Goal: Task Accomplishment & Management: Complete application form

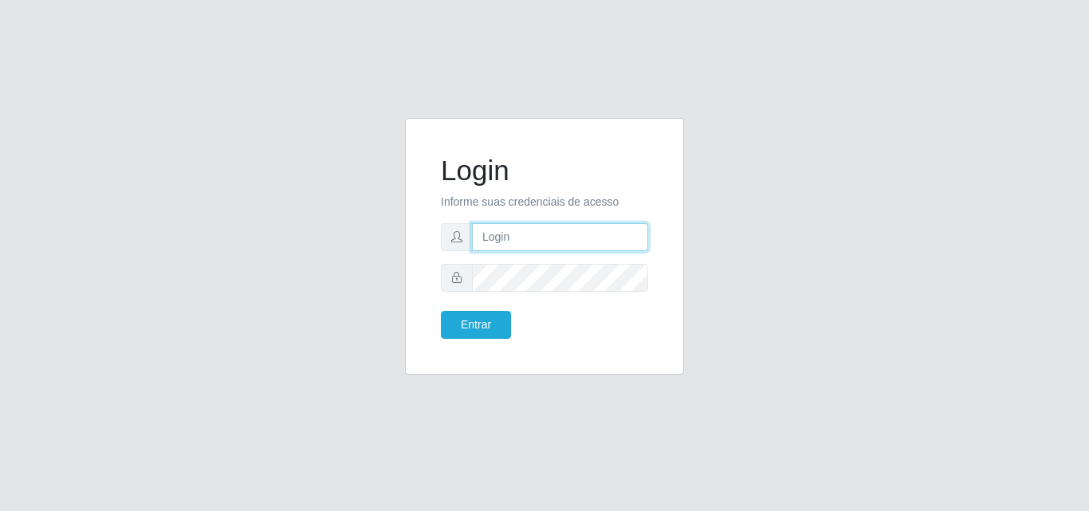
click at [558, 248] on input "text" at bounding box center [560, 237] width 176 height 28
type input "thiagol@bemais"
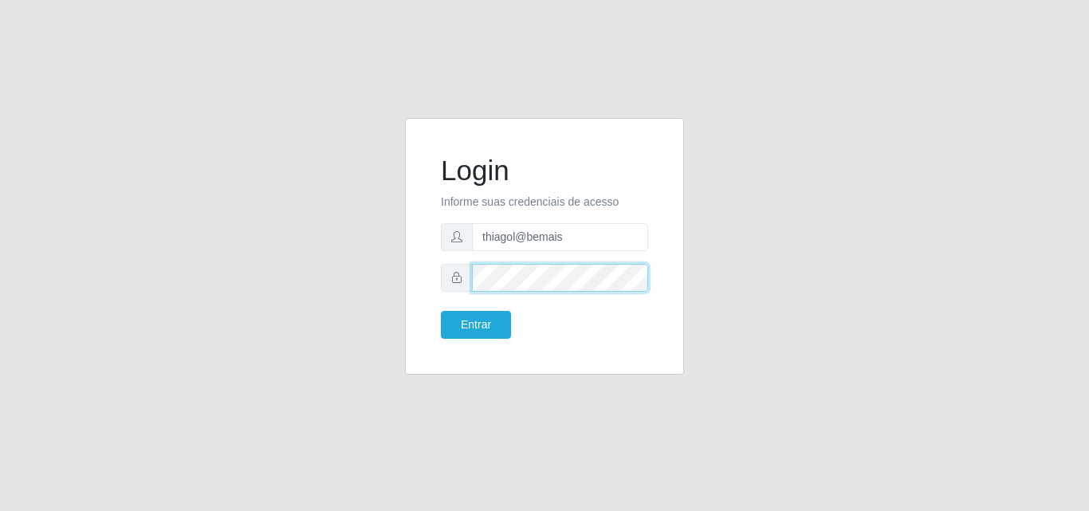
click at [441, 311] on button "Entrar" at bounding box center [476, 325] width 70 height 28
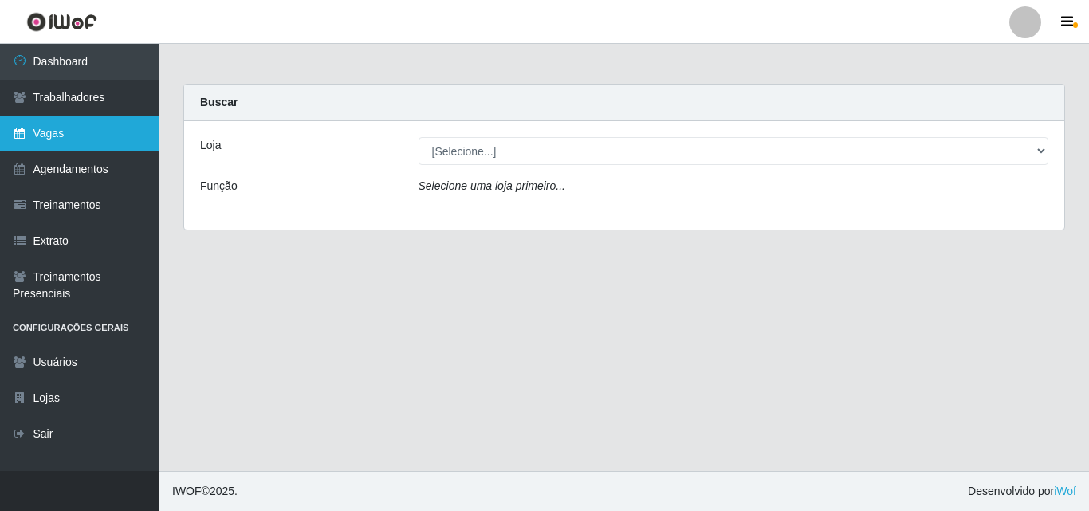
click at [96, 144] on link "Vagas" at bounding box center [79, 134] width 159 height 36
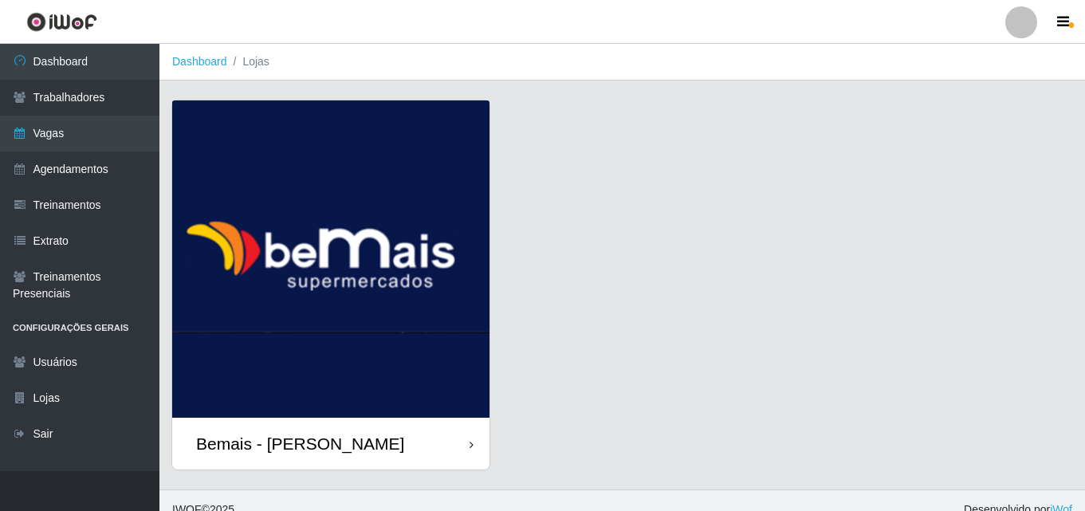
click at [395, 294] on img at bounding box center [330, 258] width 317 height 317
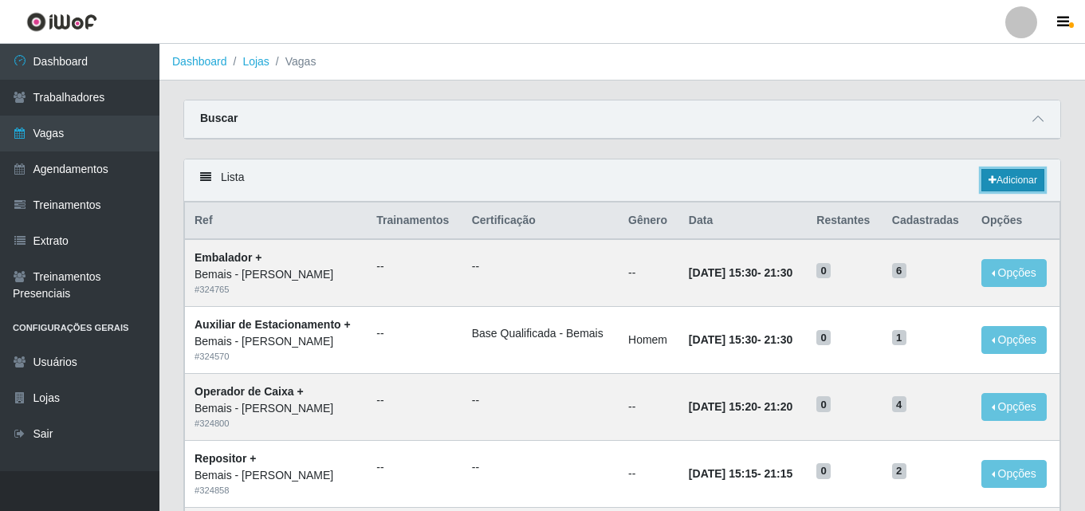
click at [1030, 183] on link "Adicionar" at bounding box center [1012, 180] width 63 height 22
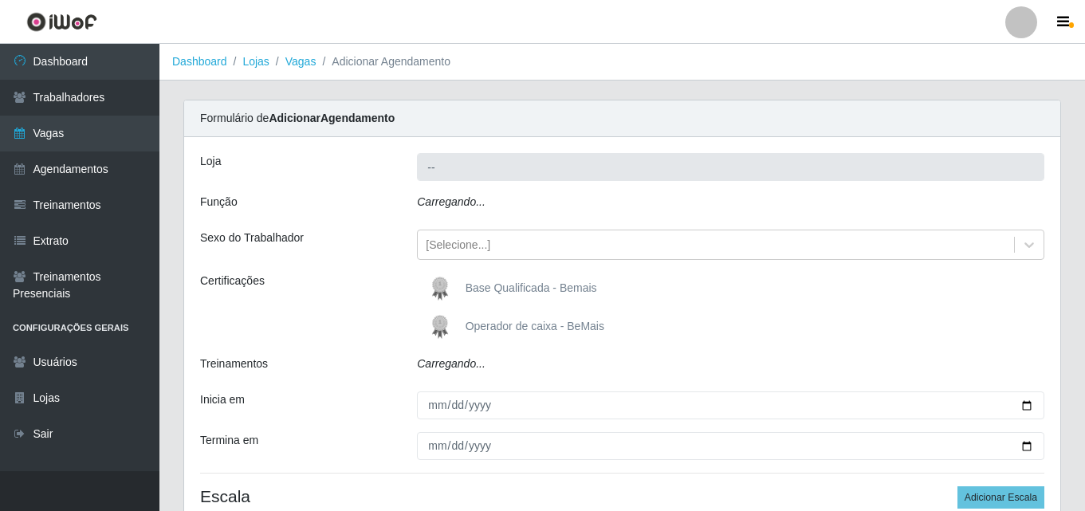
type input "Bemais - [PERSON_NAME]"
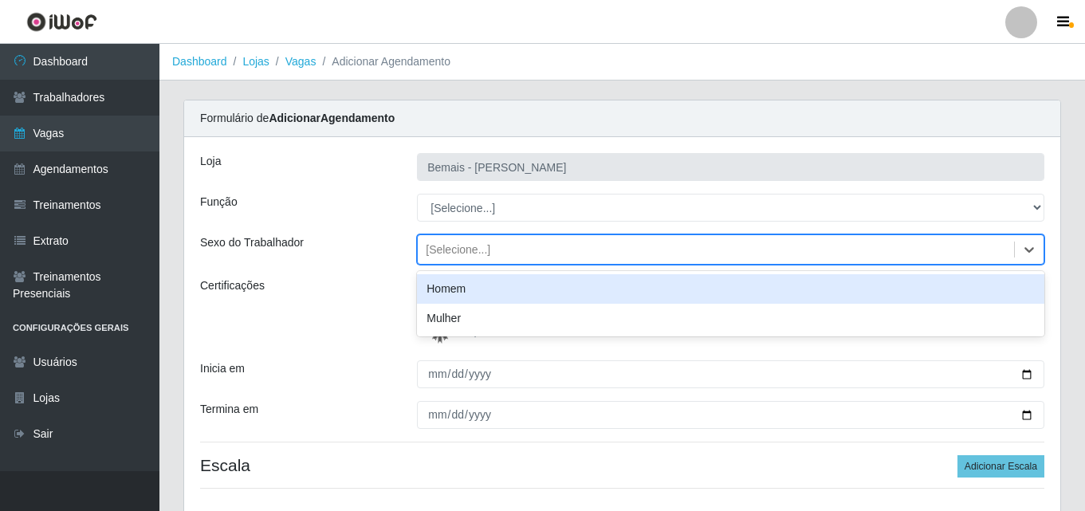
click at [505, 249] on div "[Selecione...]" at bounding box center [716, 250] width 596 height 26
click at [479, 288] on div "Homem" at bounding box center [730, 288] width 627 height 29
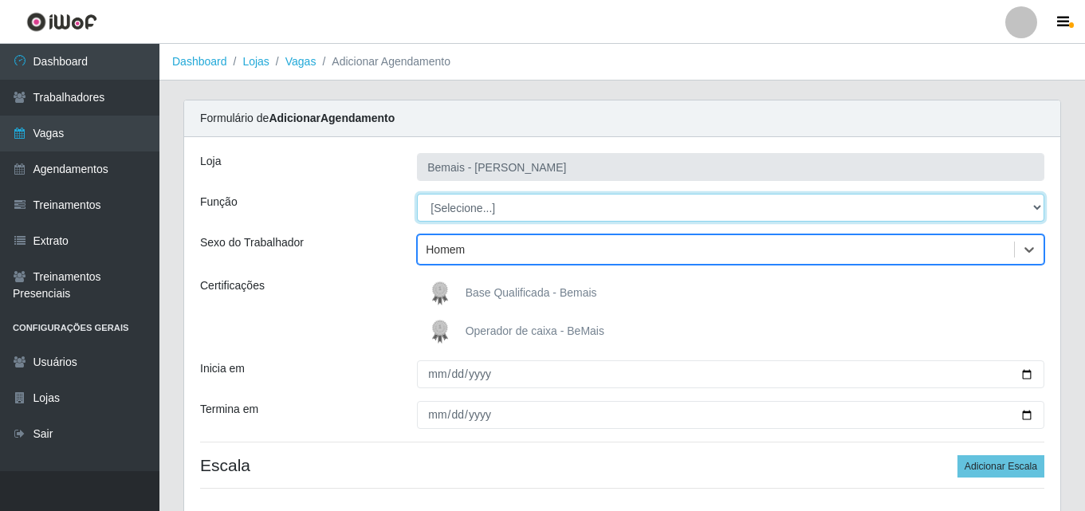
click at [479, 205] on select "[Selecione...] ASG ASG + ASG ++ Auxiliar de Depósito Auxiliar de Depósito + Aux…" at bounding box center [730, 208] width 627 height 28
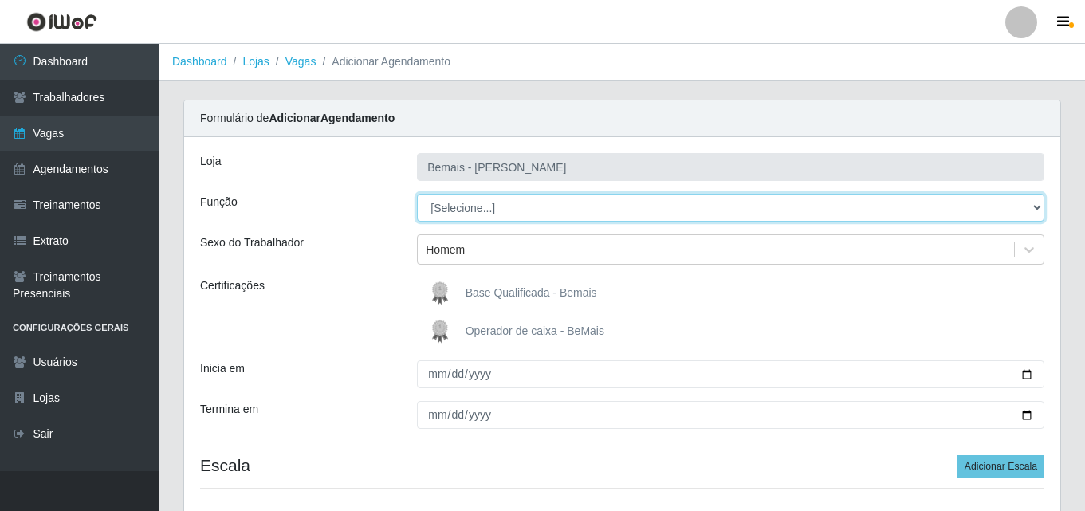
select select "82"
click at [417, 194] on select "[Selecione...] ASG ASG + ASG ++ Auxiliar de Depósito Auxiliar de Depósito + Aux…" at bounding box center [730, 208] width 627 height 28
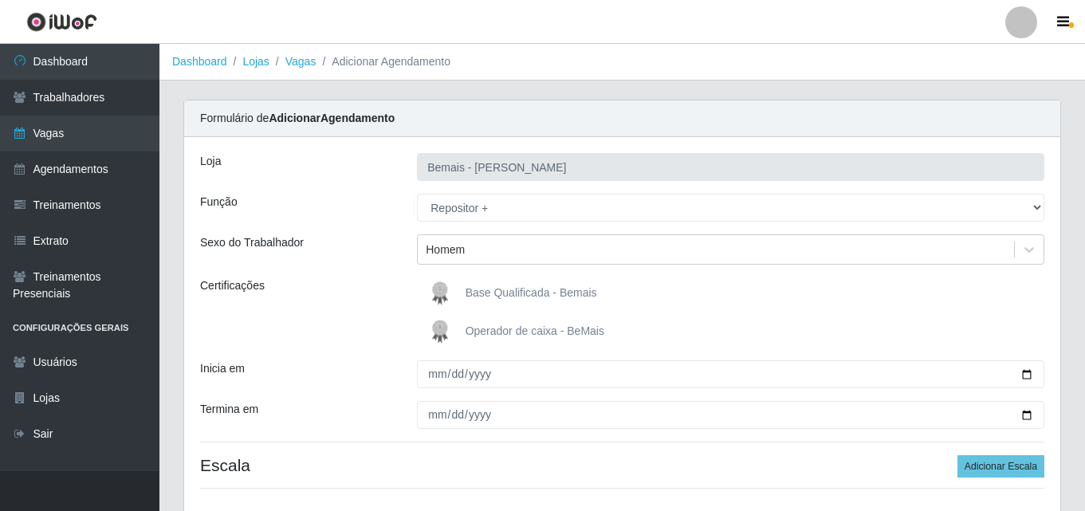
click at [447, 292] on img at bounding box center [443, 293] width 38 height 32
click at [0, 0] on input "Base Qualificada - Bemais" at bounding box center [0, 0] width 0 height 0
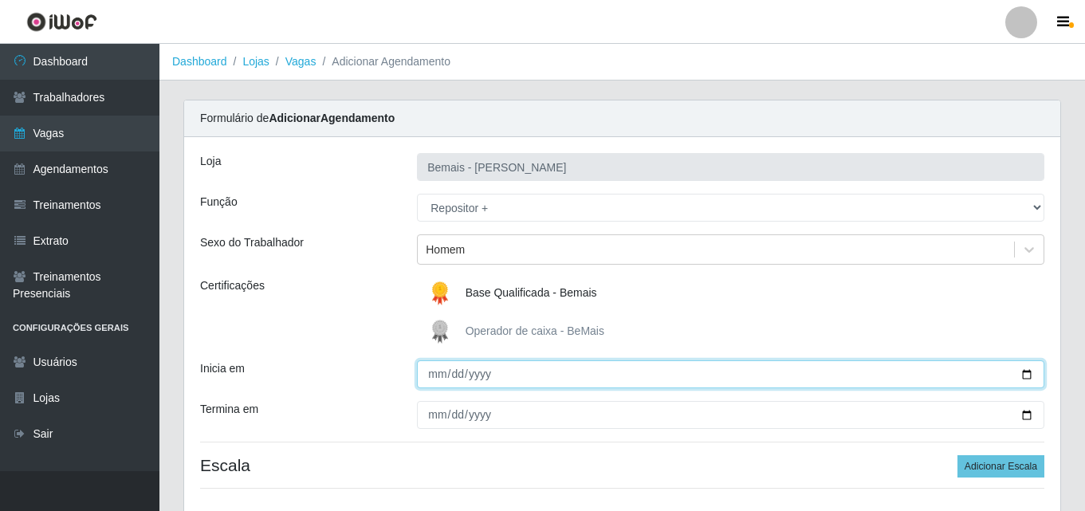
click at [439, 373] on input "Inicia em" at bounding box center [730, 374] width 627 height 28
type input "[DATE]"
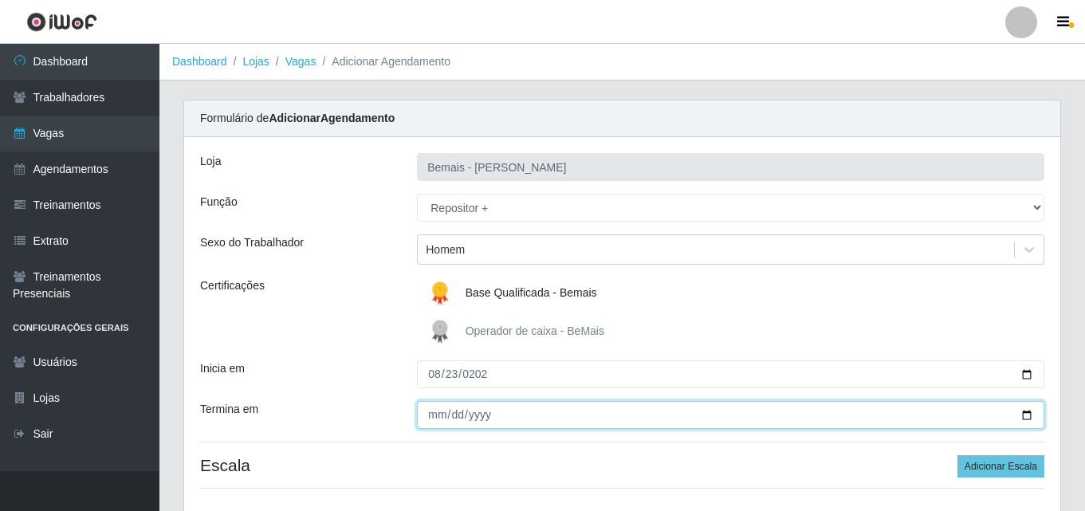
click at [435, 415] on input "Termina em" at bounding box center [730, 415] width 627 height 28
type input "[DATE]"
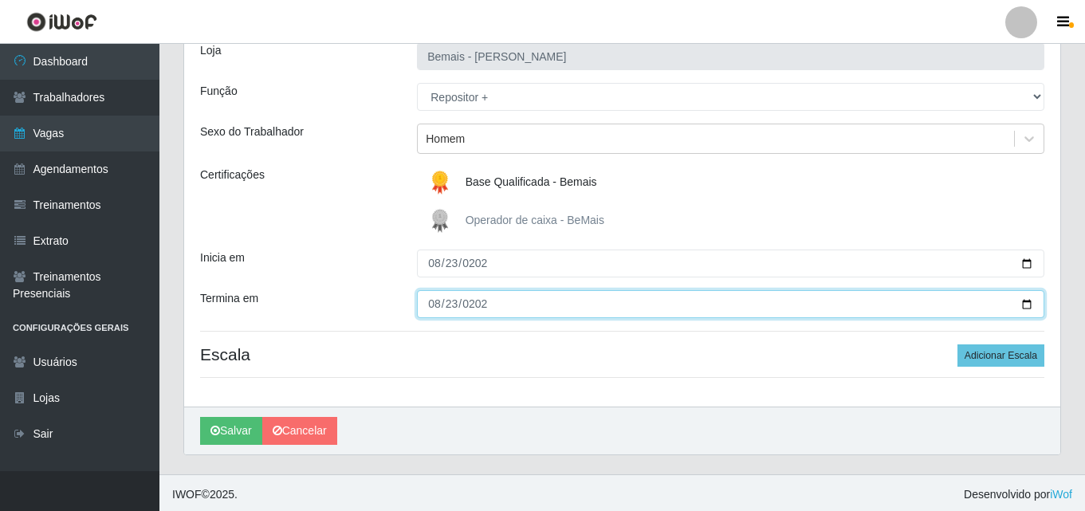
scroll to position [114, 0]
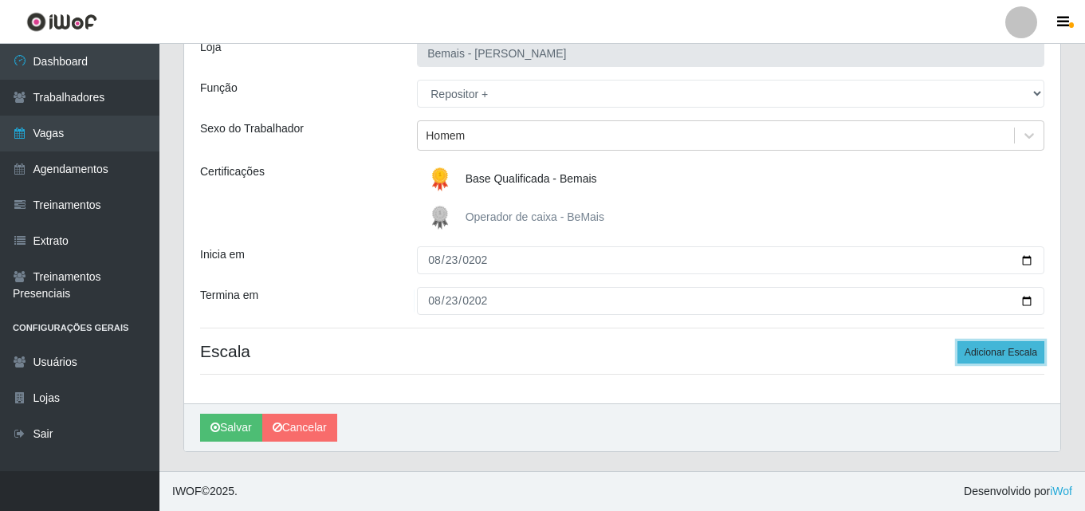
click at [1011, 361] on button "Adicionar Escala" at bounding box center [1000, 352] width 87 height 22
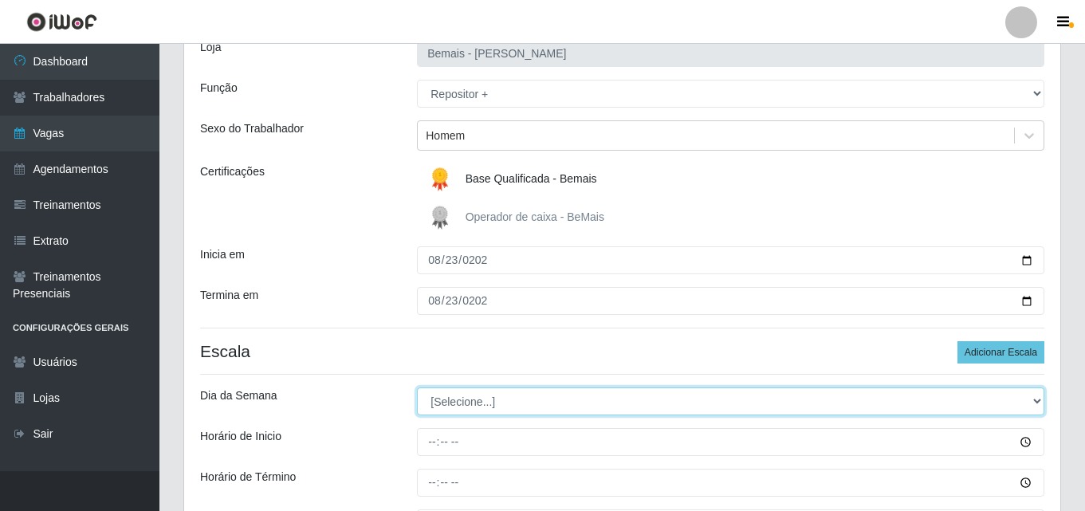
click at [433, 415] on select "[Selecione...] Segunda Terça Quarta Quinta Sexta Sábado Domingo" at bounding box center [730, 401] width 627 height 28
select select "6"
click at [417, 387] on select "[Selecione...] Segunda Terça Quarta Quinta Sexta Sábado Domingo" at bounding box center [730, 401] width 627 height 28
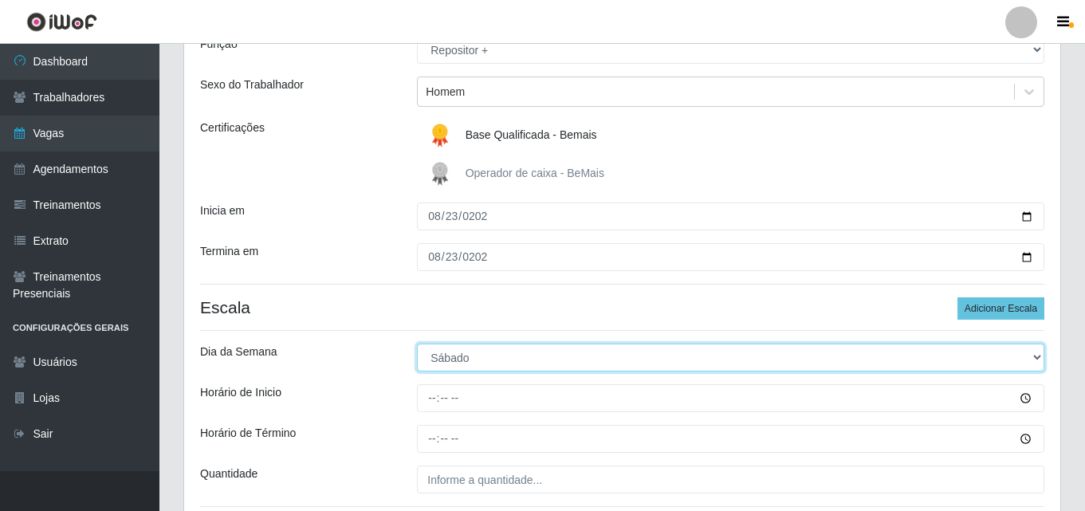
scroll to position [194, 0]
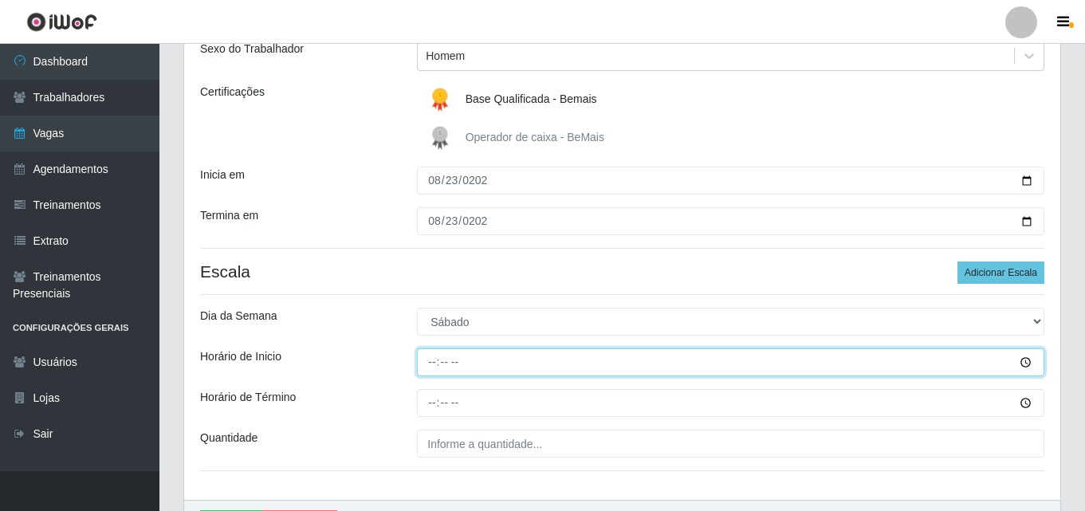
click at [426, 364] on input "Horário de Inicio" at bounding box center [730, 362] width 627 height 28
type input "16:00"
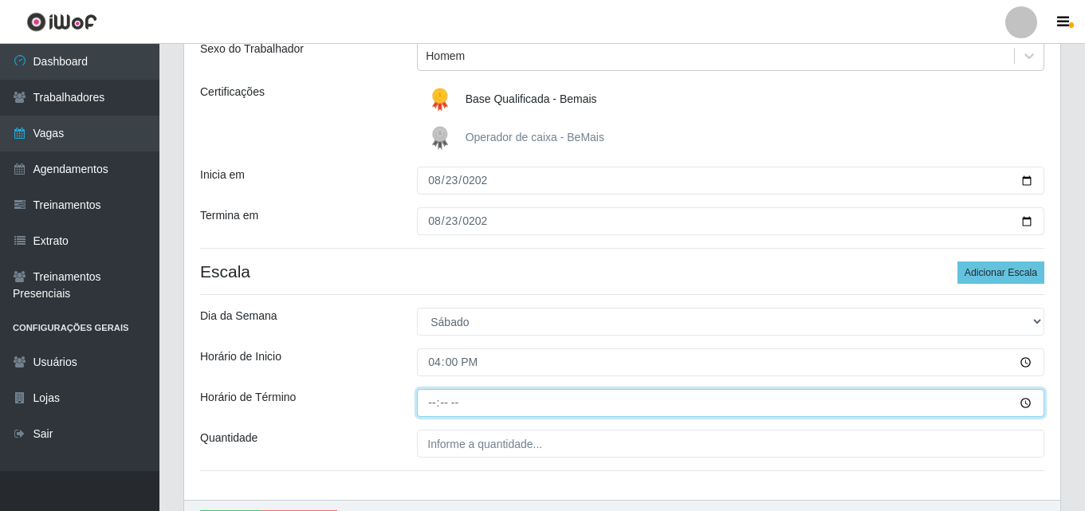
type input "22:00"
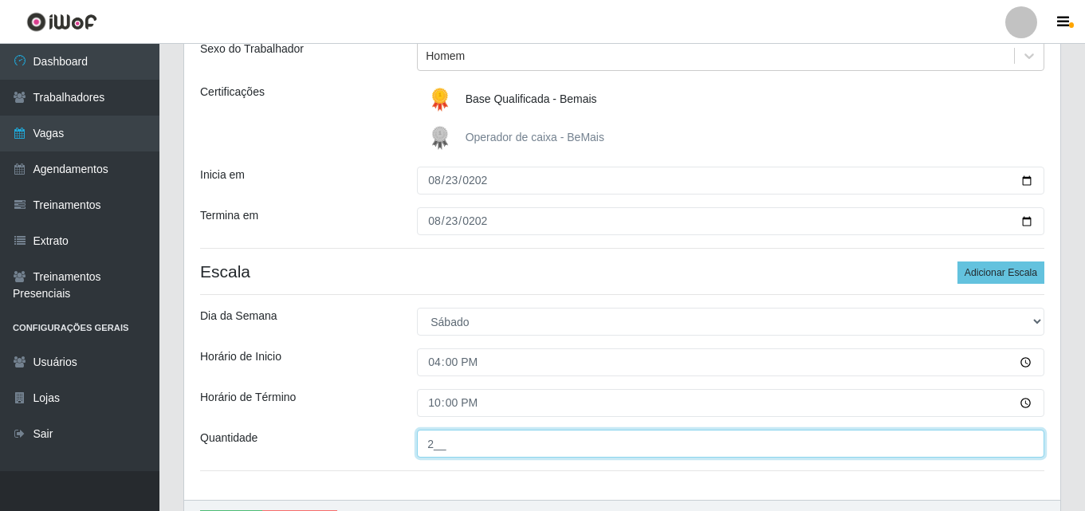
scroll to position [290, 0]
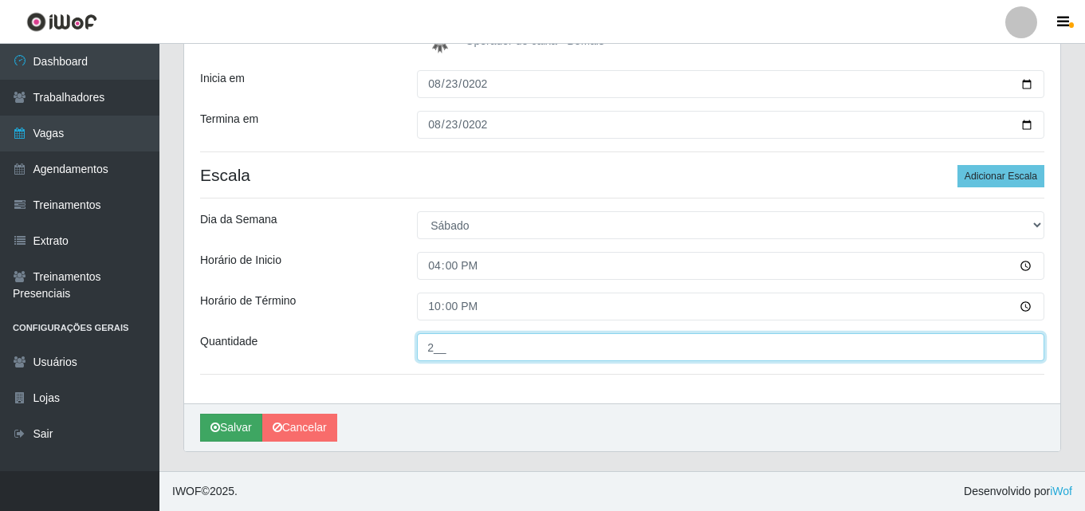
type input "2__"
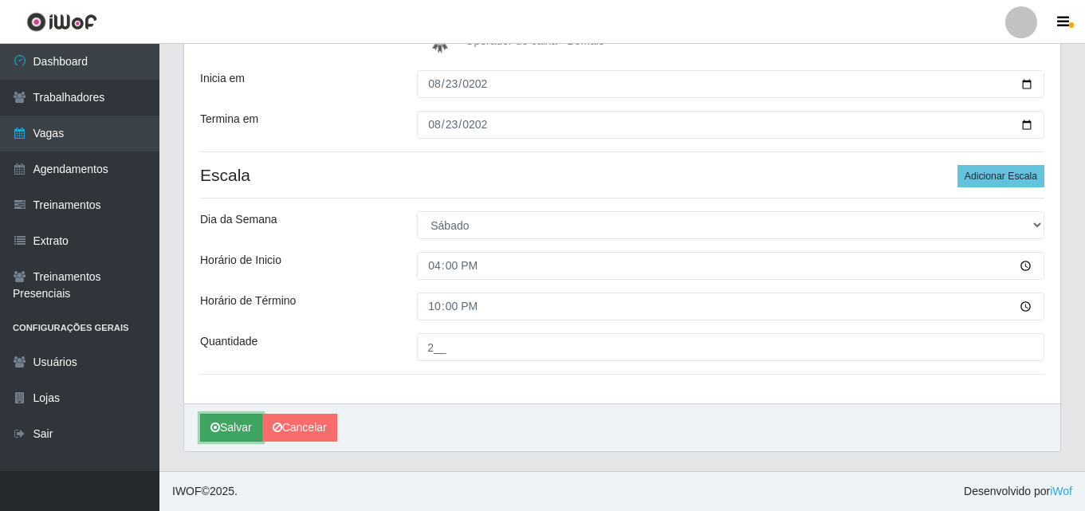
click at [224, 430] on button "Salvar" at bounding box center [231, 428] width 62 height 28
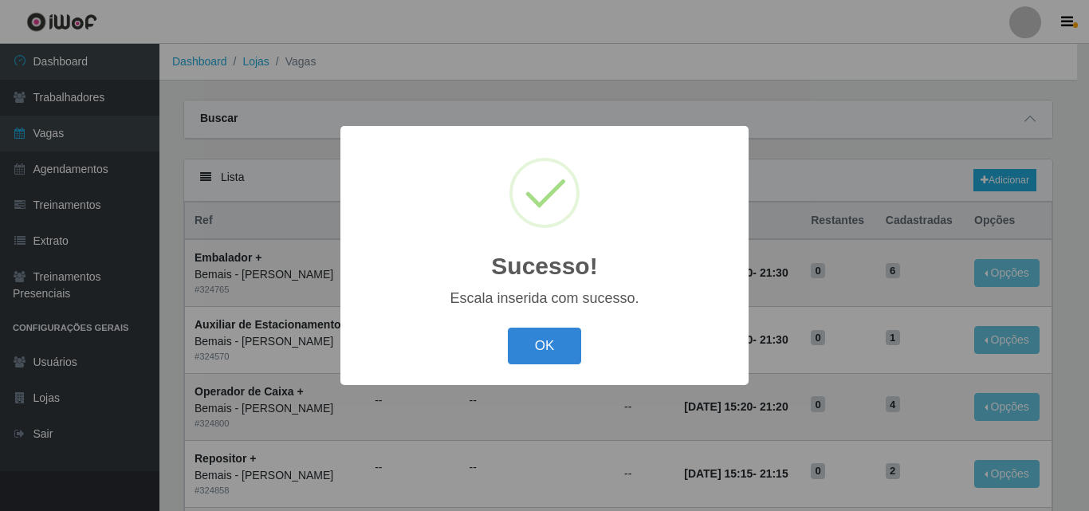
click at [542, 343] on button "OK" at bounding box center [545, 346] width 74 height 37
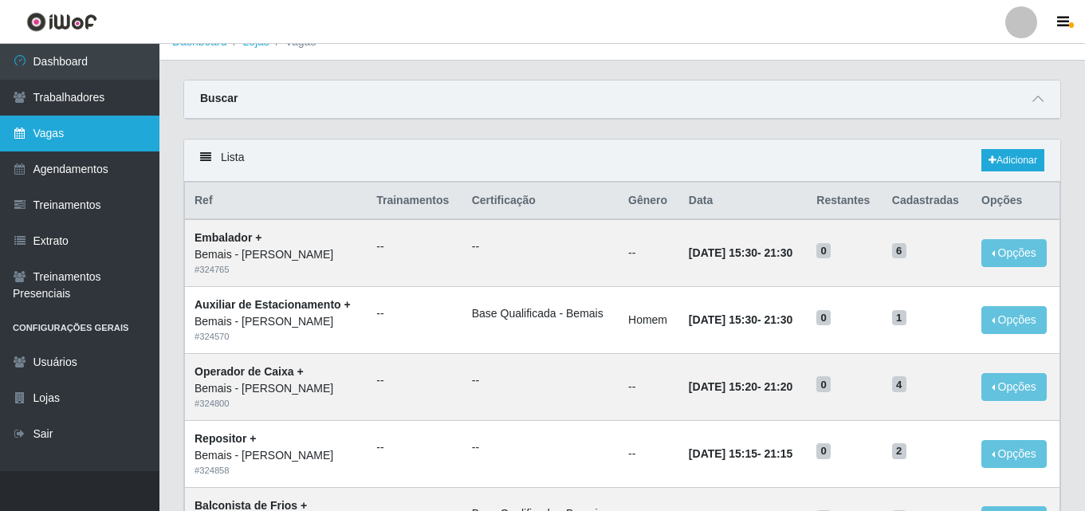
scroll to position [80, 0]
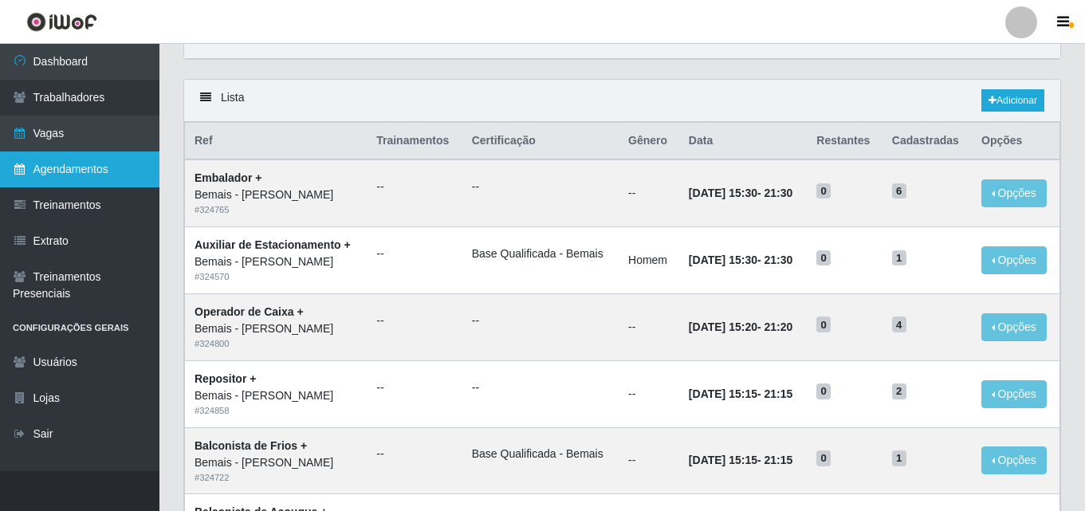
click at [116, 177] on link "Agendamentos" at bounding box center [79, 169] width 159 height 36
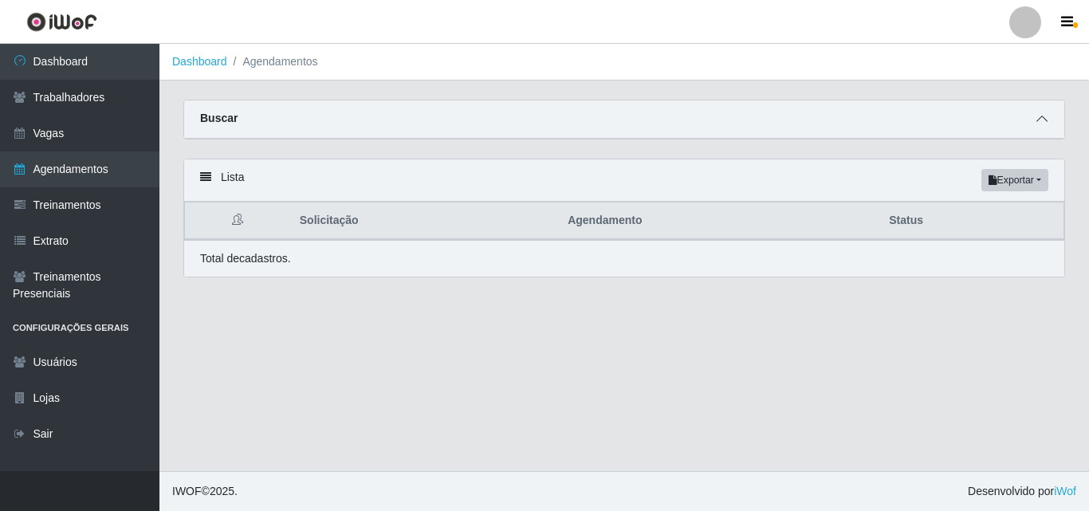
click at [1038, 121] on icon at bounding box center [1041, 118] width 11 height 11
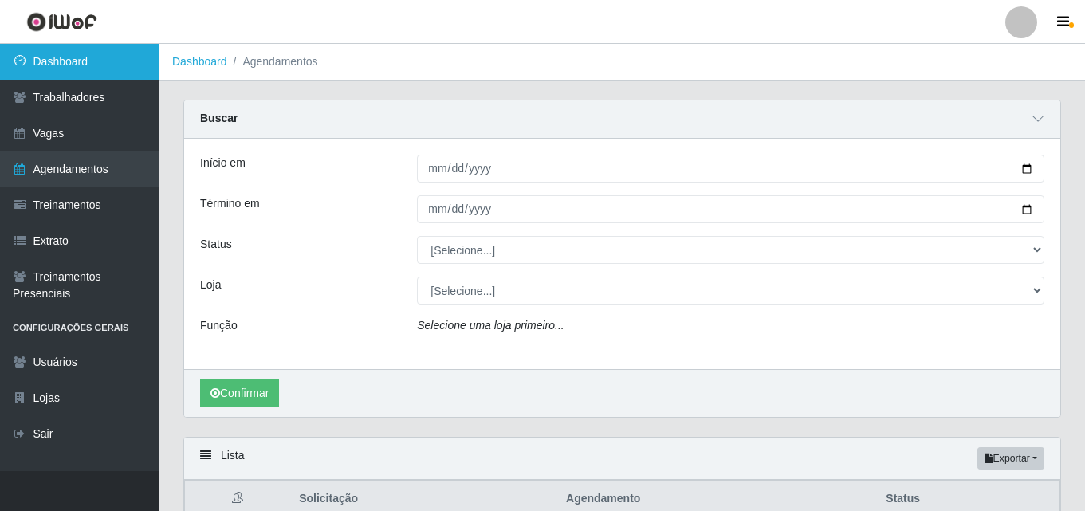
click at [68, 73] on link "Dashboard" at bounding box center [79, 62] width 159 height 36
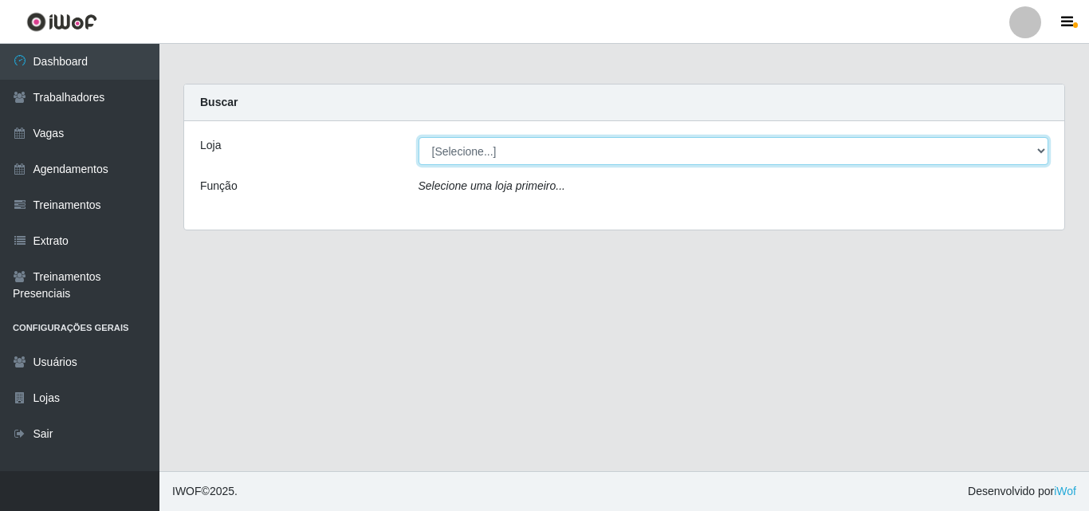
click at [675, 153] on select "[Selecione...] [PERSON_NAME]" at bounding box center [733, 151] width 630 height 28
select select "230"
click at [418, 137] on select "[Selecione...] [PERSON_NAME]" at bounding box center [733, 151] width 630 height 28
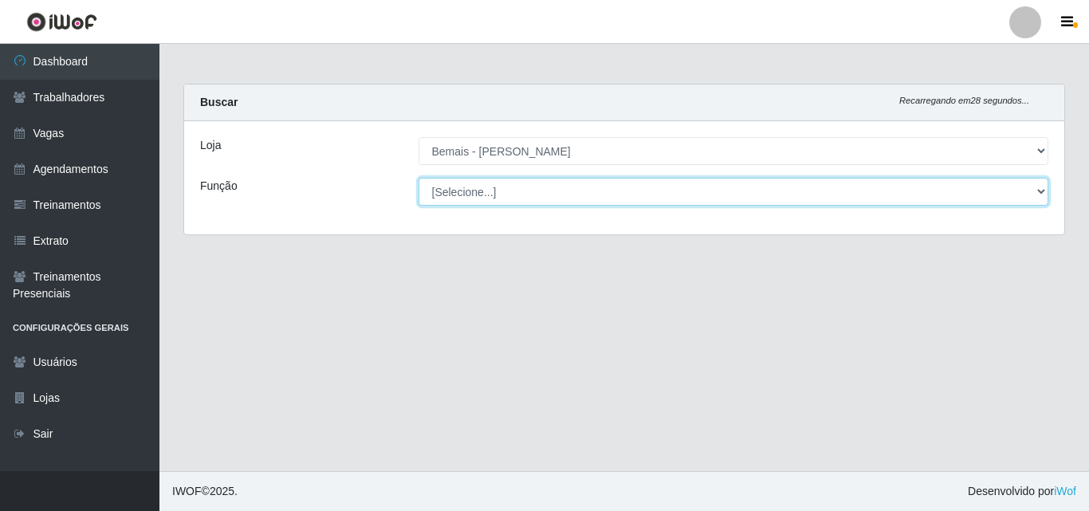
click at [540, 190] on select "[Selecione...] ASG ASG + ASG ++ Auxiliar de Depósito Auxiliar de Depósito + Aux…" at bounding box center [733, 192] width 630 height 28
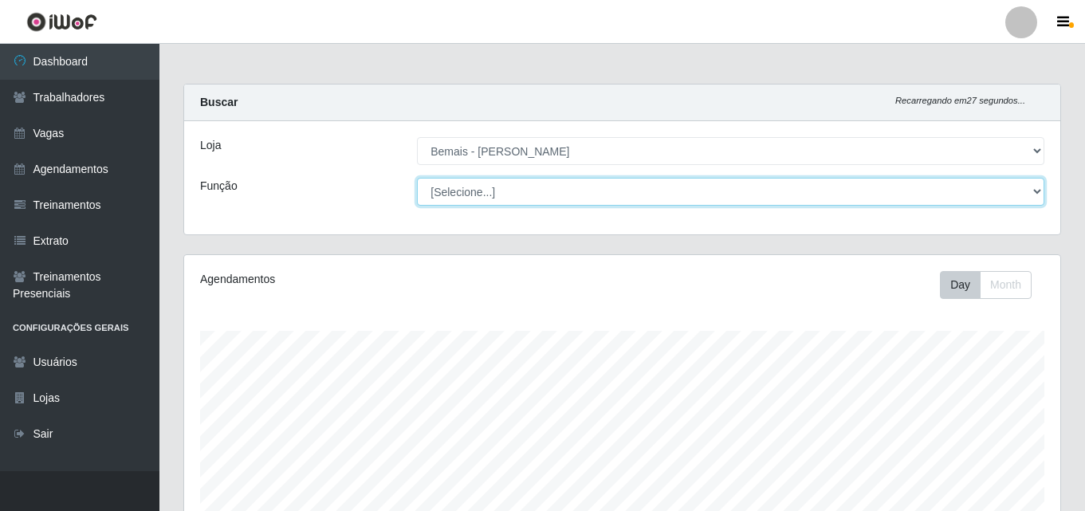
scroll to position [331, 876]
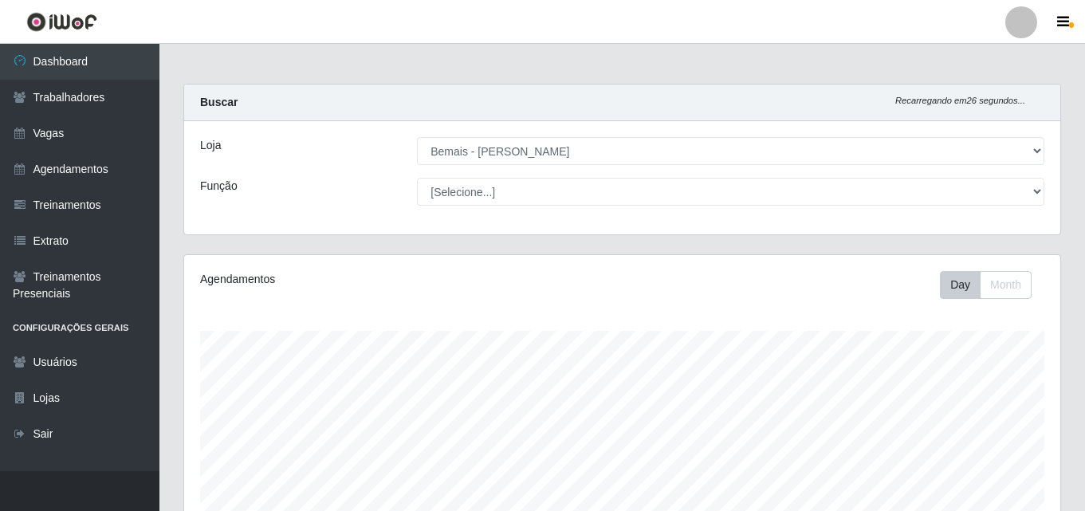
click at [281, 180] on div "Função" at bounding box center [296, 192] width 217 height 28
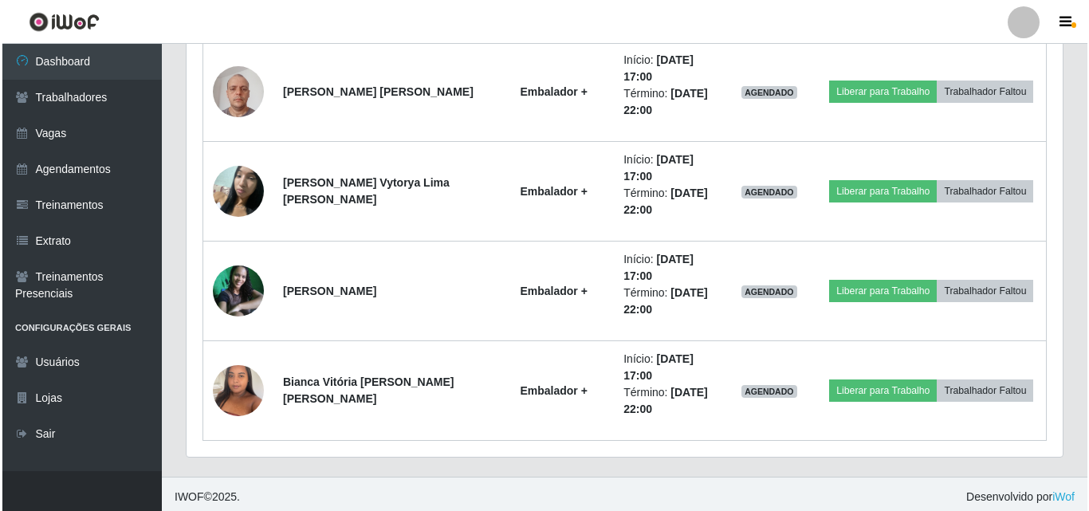
scroll to position [1260, 0]
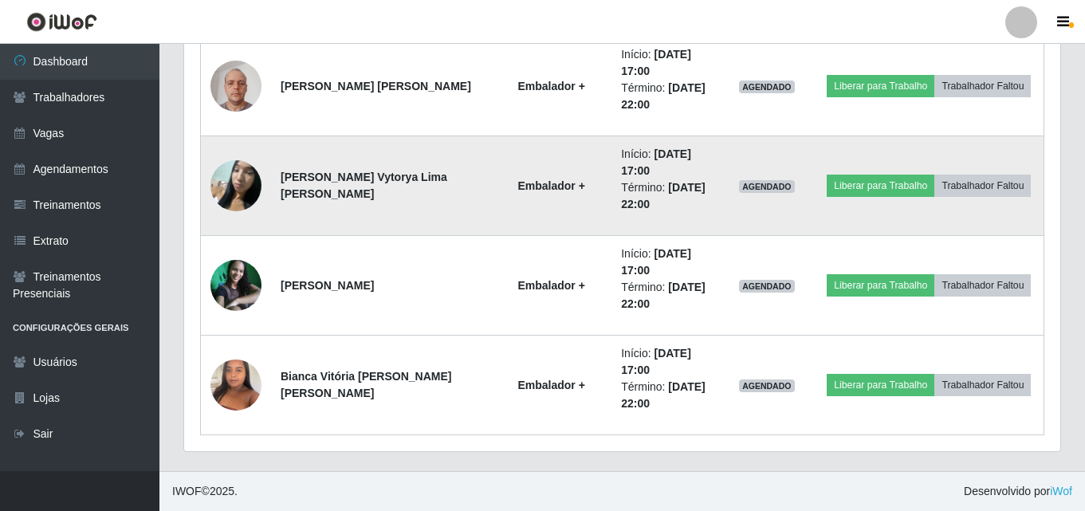
click at [237, 185] on img at bounding box center [235, 185] width 51 height 68
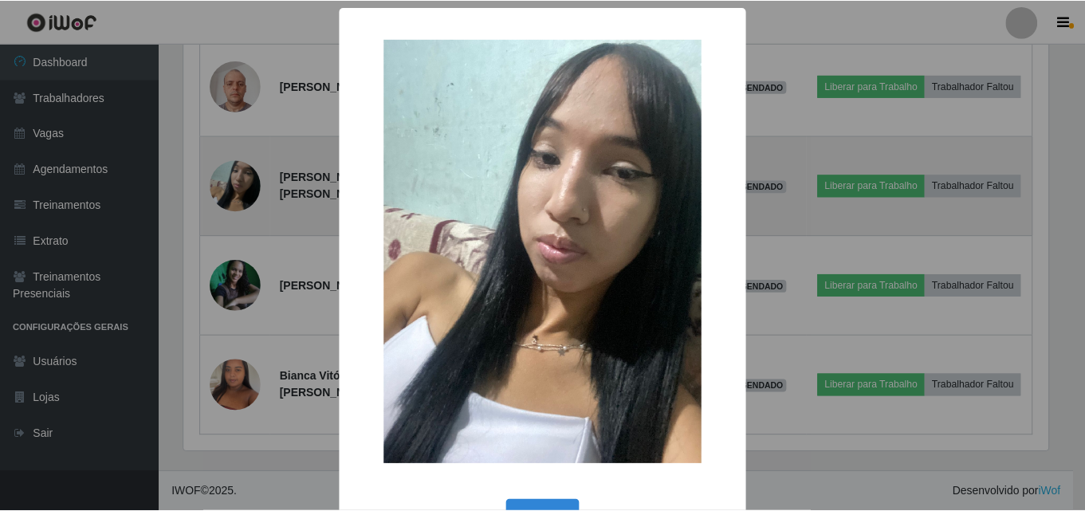
scroll to position [331, 868]
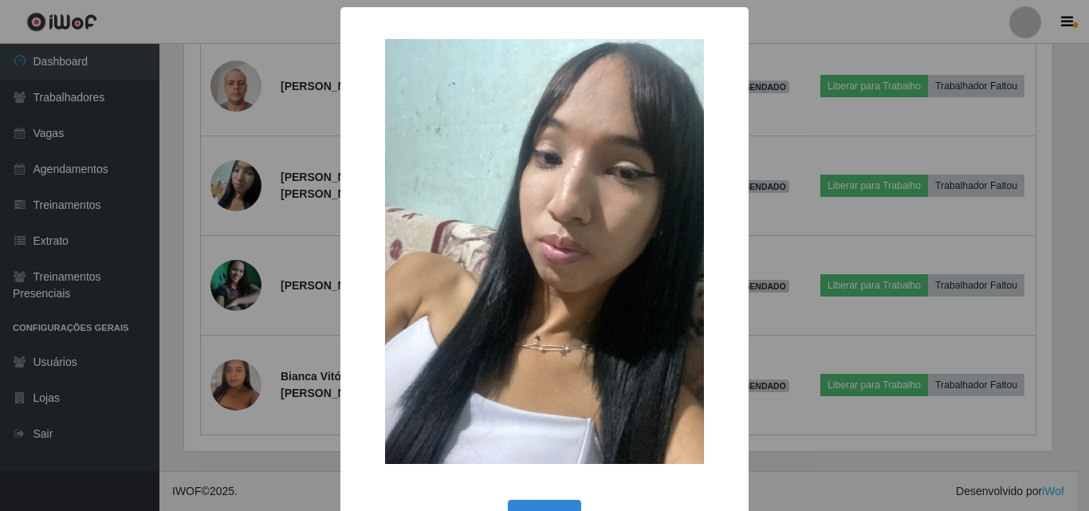
click at [240, 192] on div "× OK Cancel" at bounding box center [544, 255] width 1089 height 511
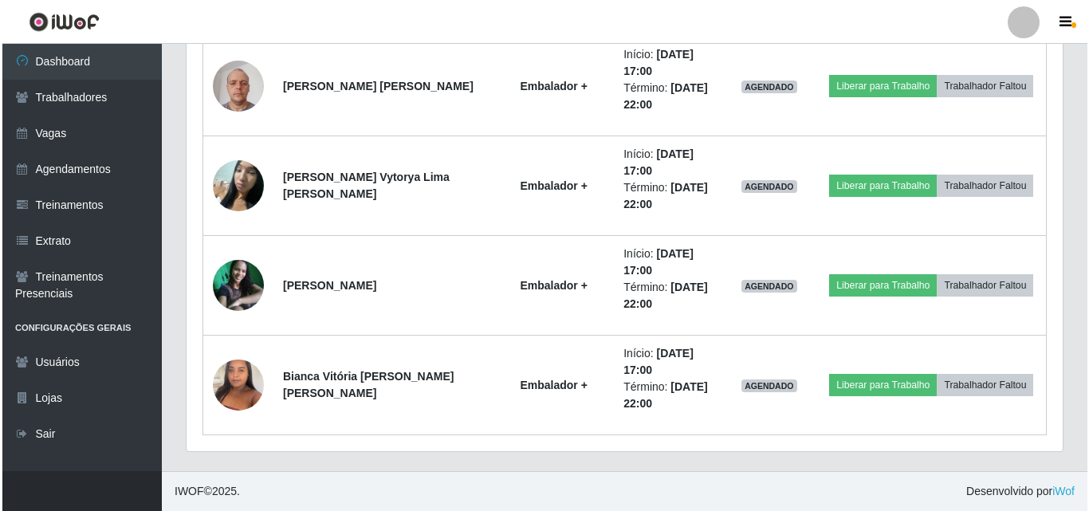
scroll to position [331, 876]
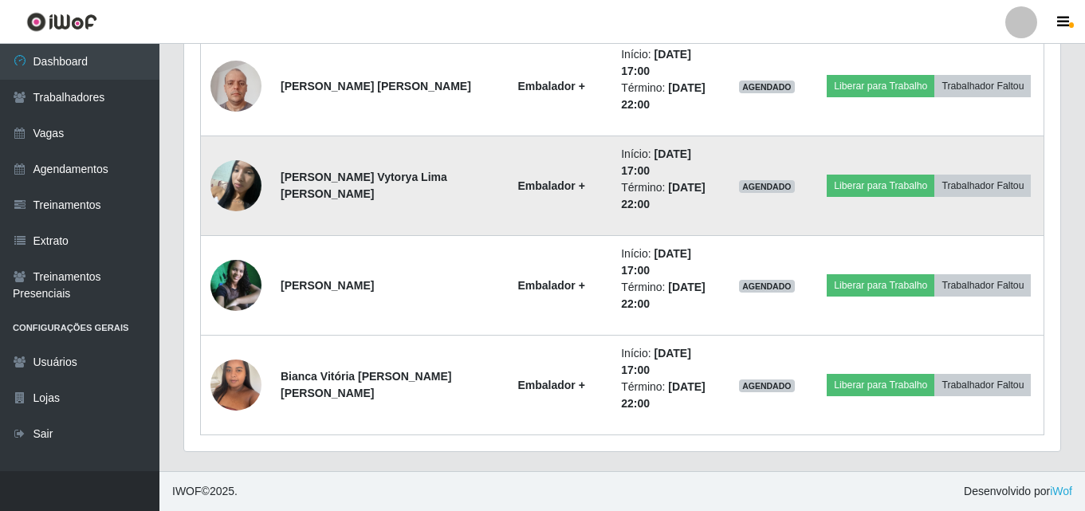
click at [249, 226] on td at bounding box center [236, 186] width 71 height 100
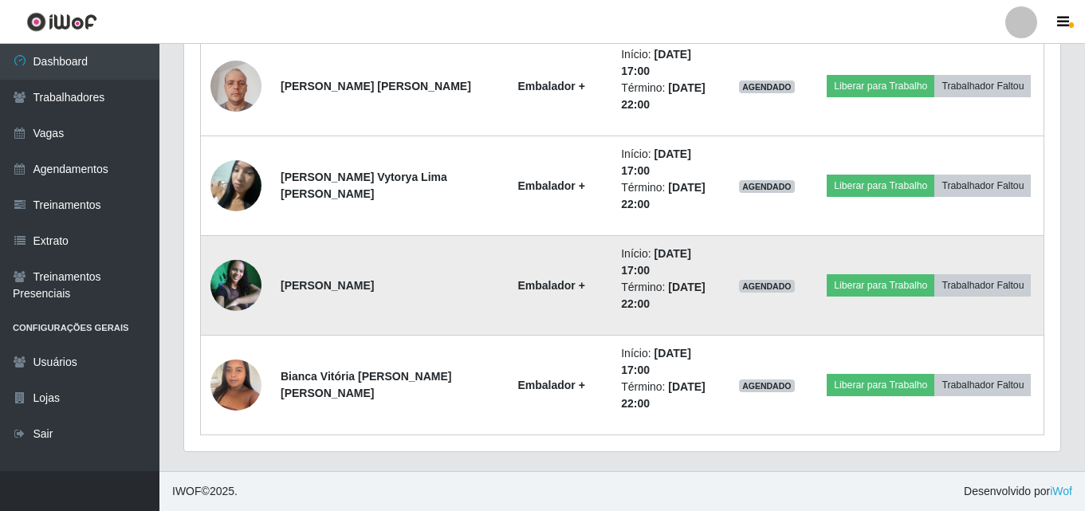
click at [251, 281] on img at bounding box center [235, 285] width 51 height 51
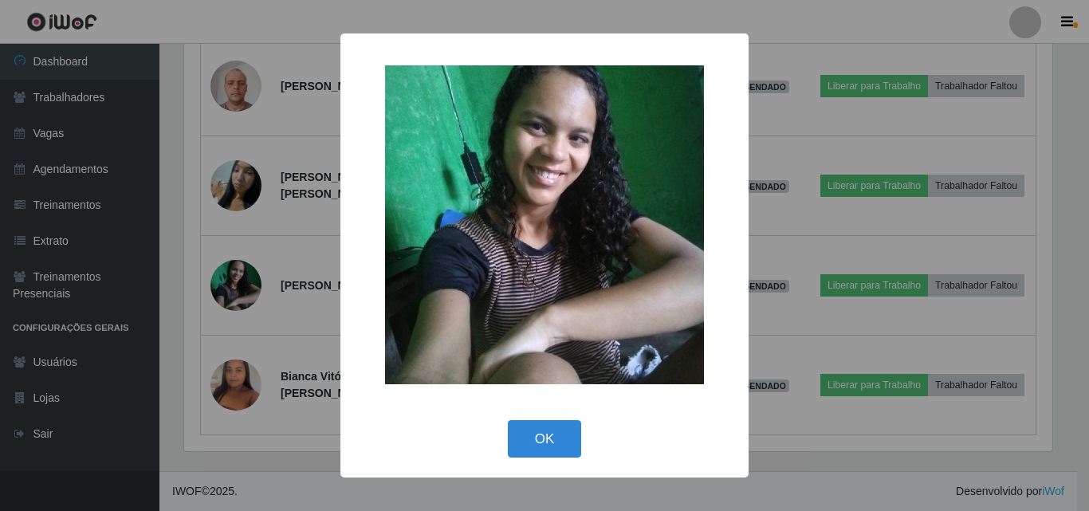
click at [245, 299] on div "× OK Cancel" at bounding box center [544, 255] width 1089 height 511
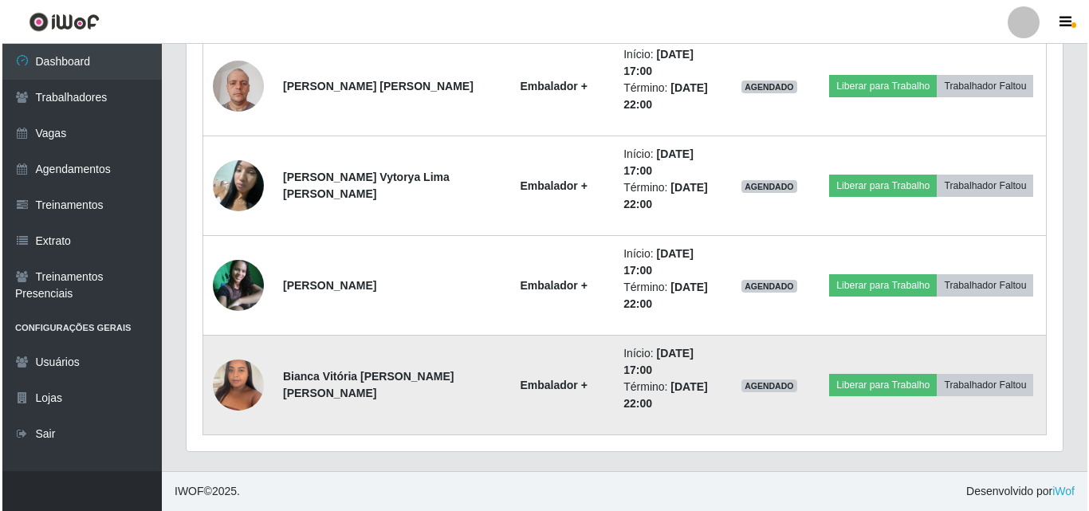
scroll to position [331, 876]
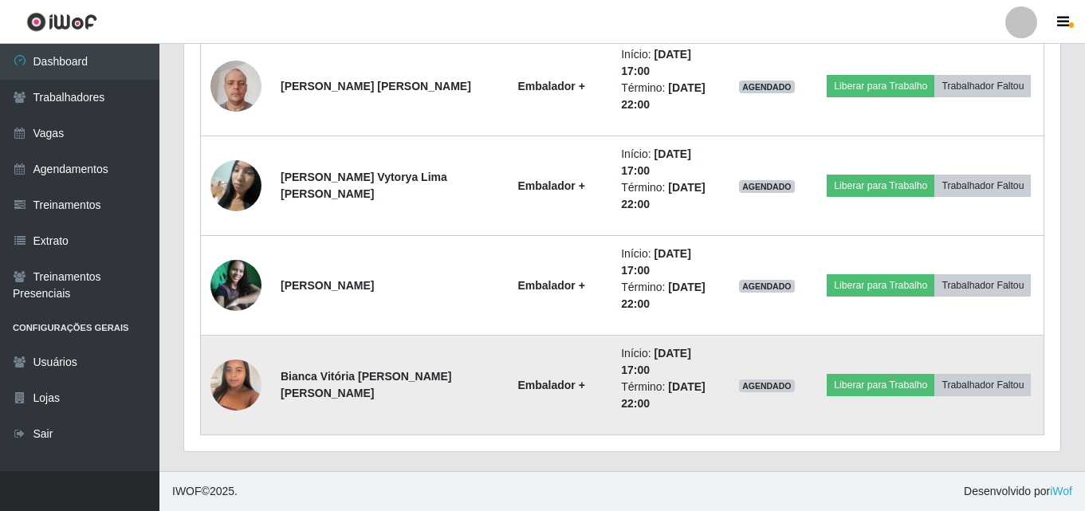
click at [257, 385] on img at bounding box center [235, 385] width 51 height 68
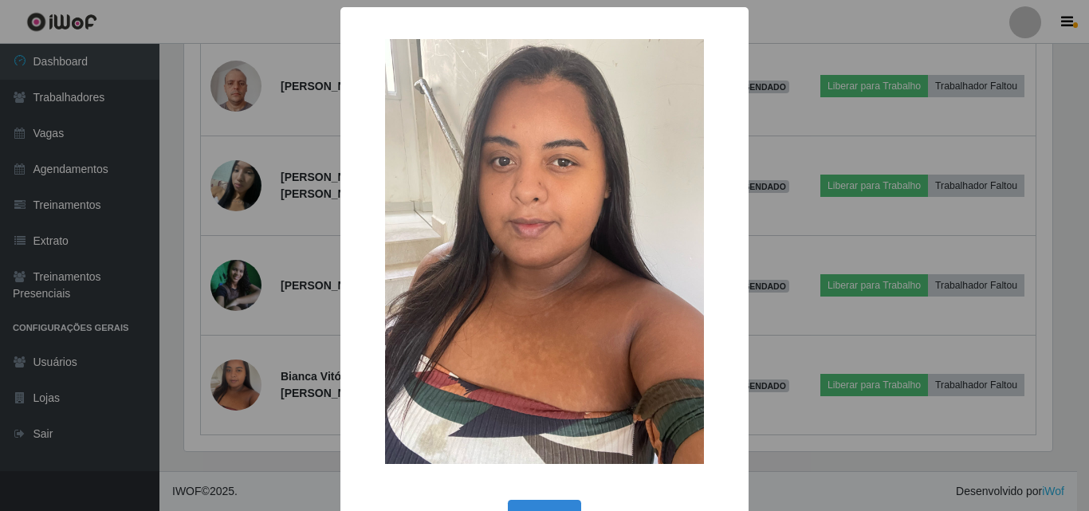
click at [245, 377] on div "× OK Cancel" at bounding box center [544, 255] width 1089 height 511
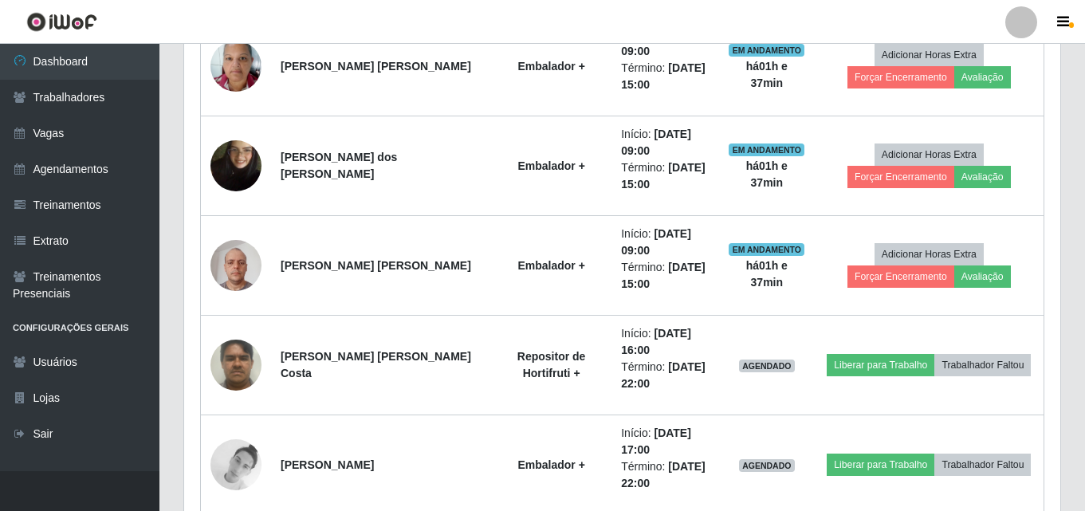
scroll to position [463, 0]
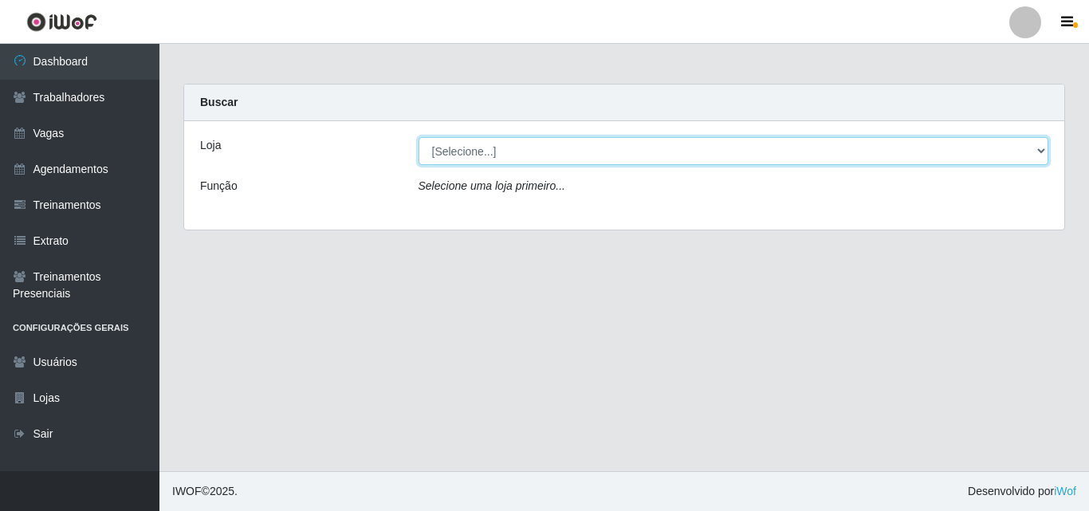
click at [602, 147] on select "[Selecione...] [PERSON_NAME]" at bounding box center [733, 151] width 630 height 28
select select "230"
click at [418, 137] on select "[Selecione...] [PERSON_NAME]" at bounding box center [733, 151] width 630 height 28
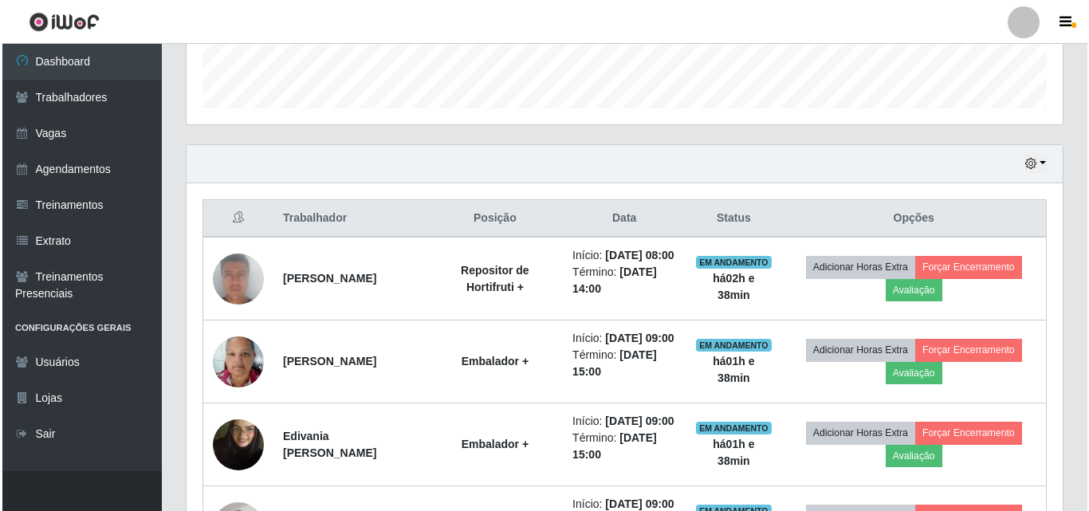
scroll to position [383, 0]
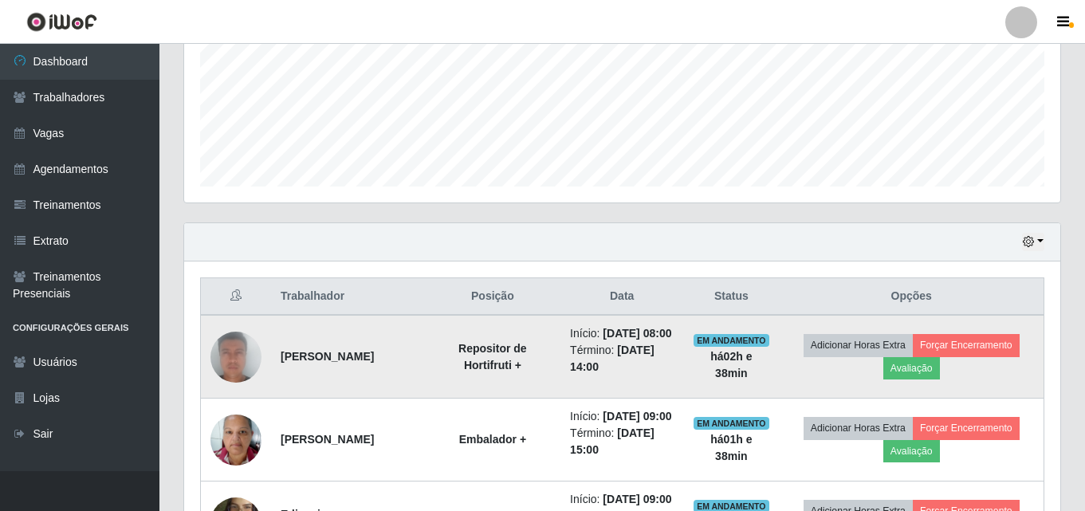
click at [224, 374] on img at bounding box center [235, 356] width 51 height 105
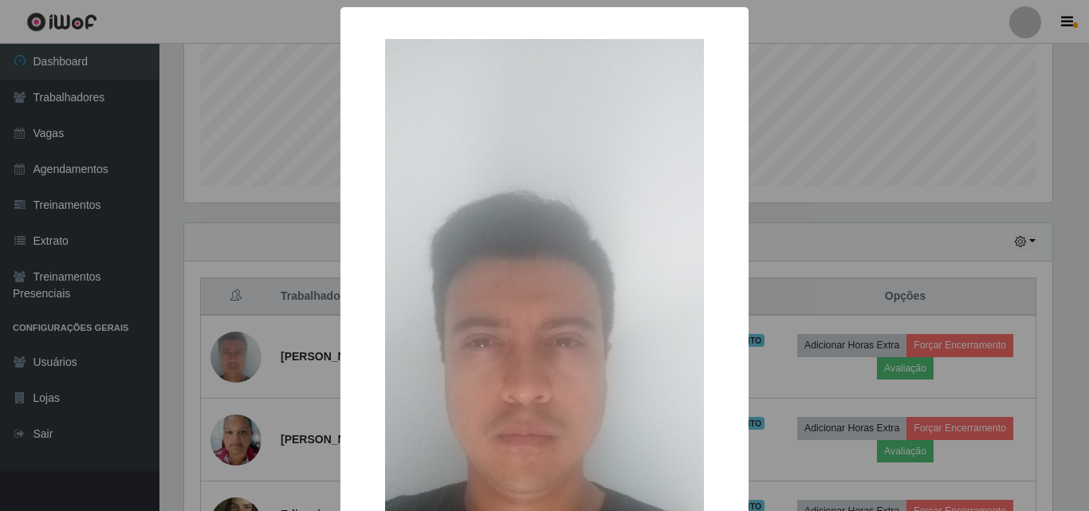
click at [240, 356] on div "× OK Cancel" at bounding box center [544, 255] width 1089 height 511
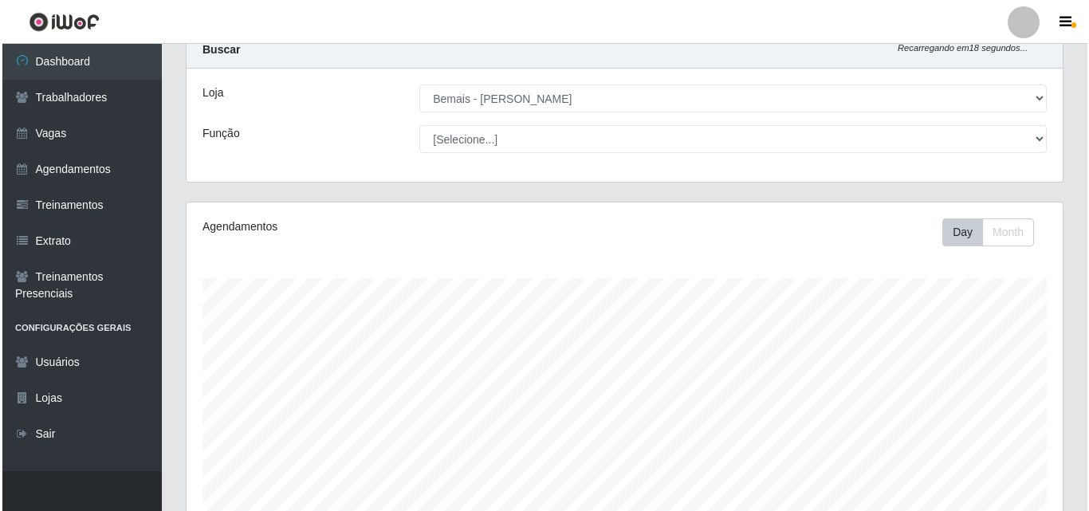
scroll to position [0, 0]
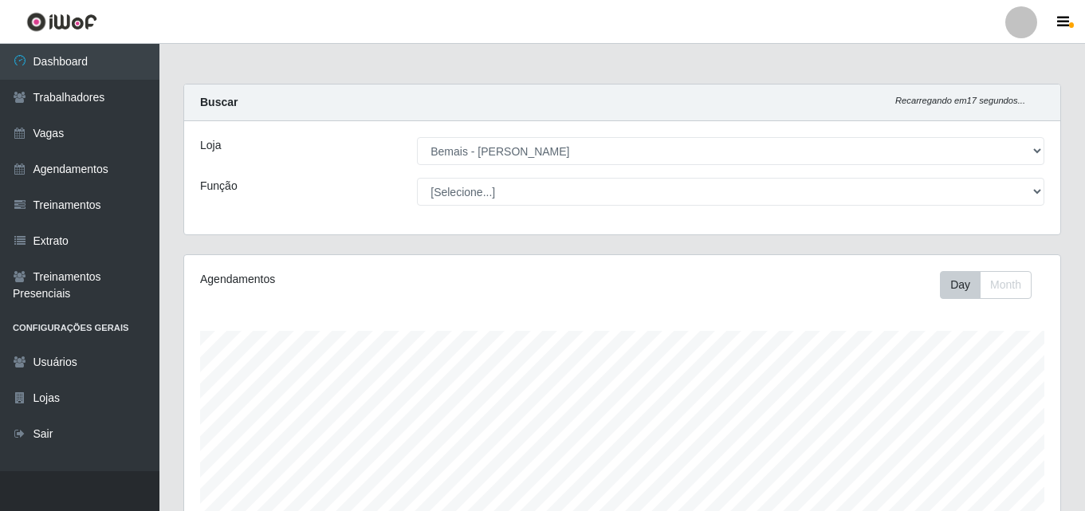
click at [55, 452] on ul "Dashboard Trabalhadores Vagas Agendamentos Treinamentos Extrato Treinamentos Pr…" at bounding box center [79, 257] width 159 height 427
click at [41, 422] on link "Sair" at bounding box center [79, 434] width 159 height 36
